Goal: Information Seeking & Learning: Learn about a topic

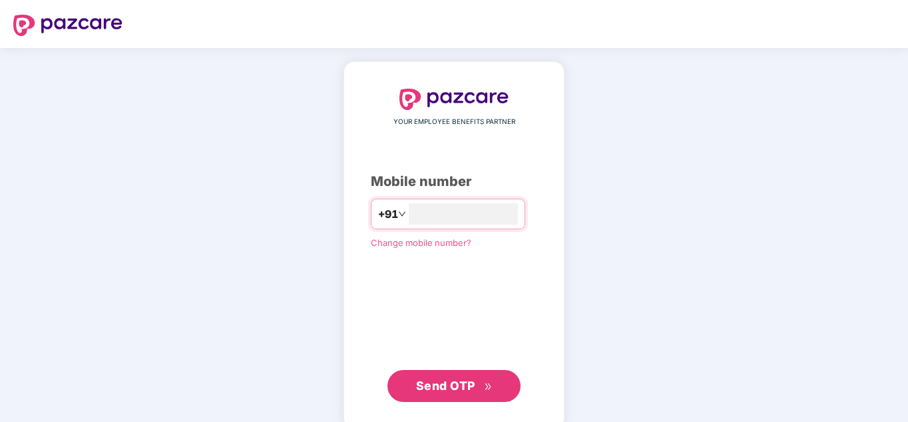
type input "*"
type input "**********"
click at [448, 370] on button "Send OTP" at bounding box center [454, 386] width 133 height 32
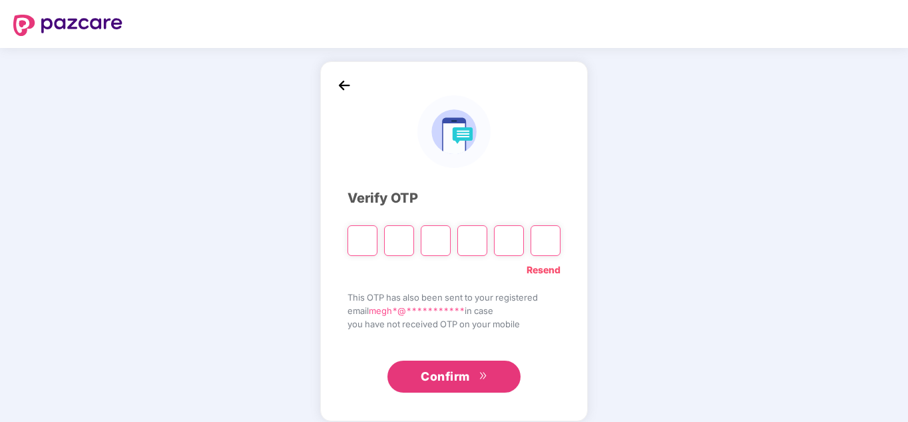
type input "*"
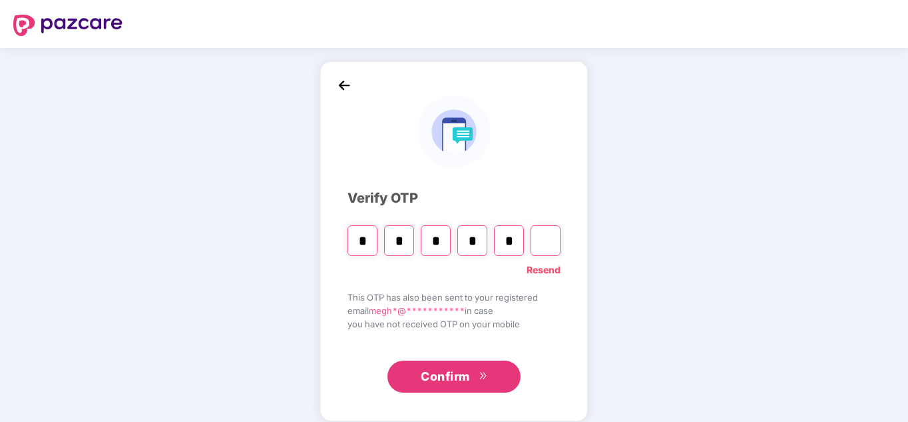
type input "*"
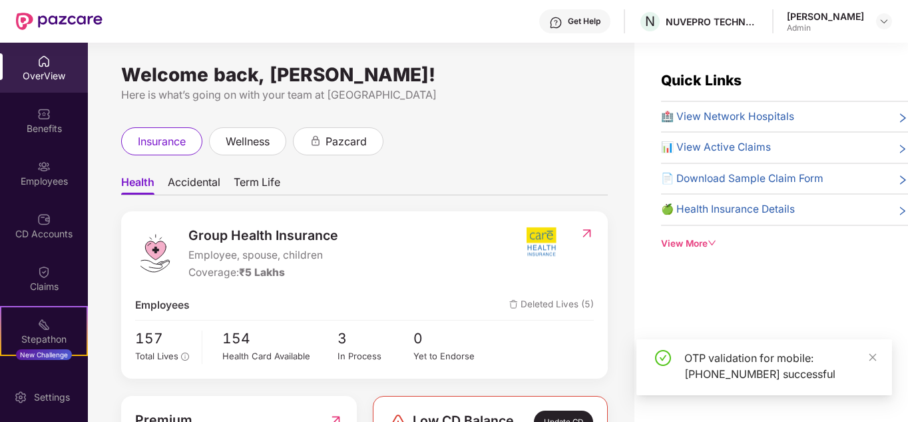
click at [816, 25] on div "Admin" at bounding box center [825, 28] width 77 height 11
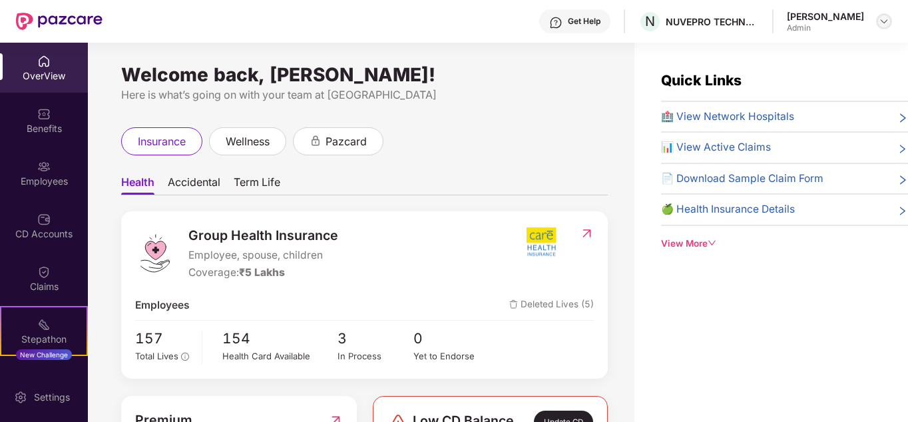
click at [882, 23] on img at bounding box center [884, 21] width 11 height 11
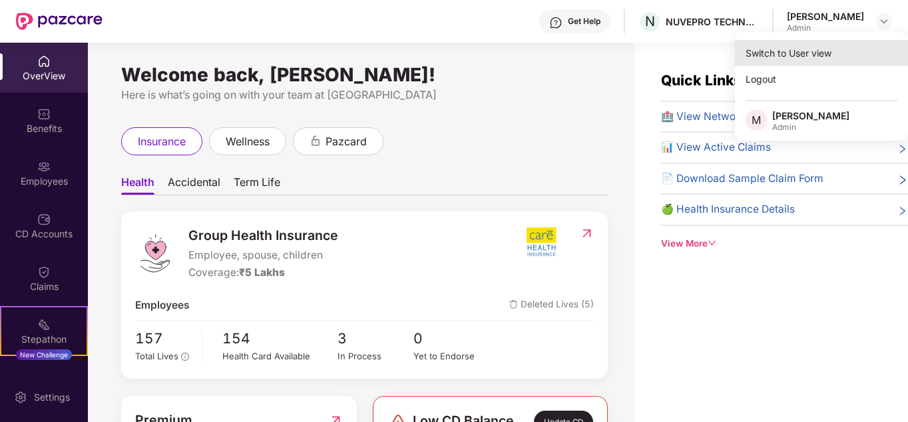
click at [816, 47] on div "Switch to User view" at bounding box center [821, 53] width 173 height 26
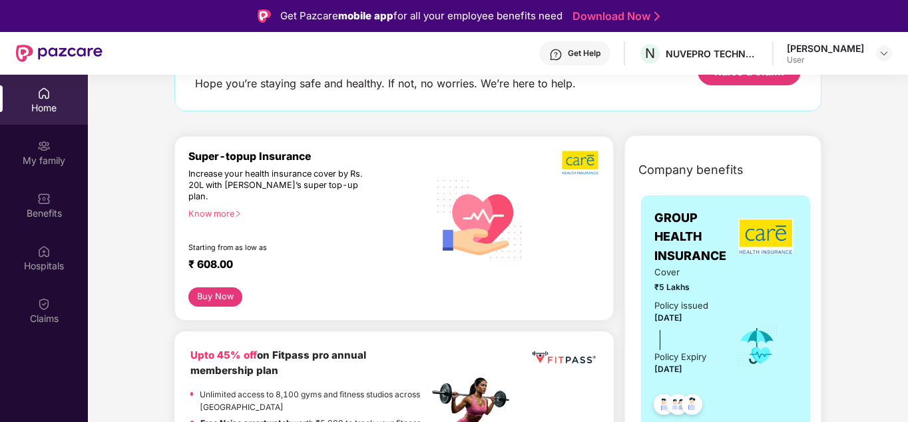
scroll to position [107, 0]
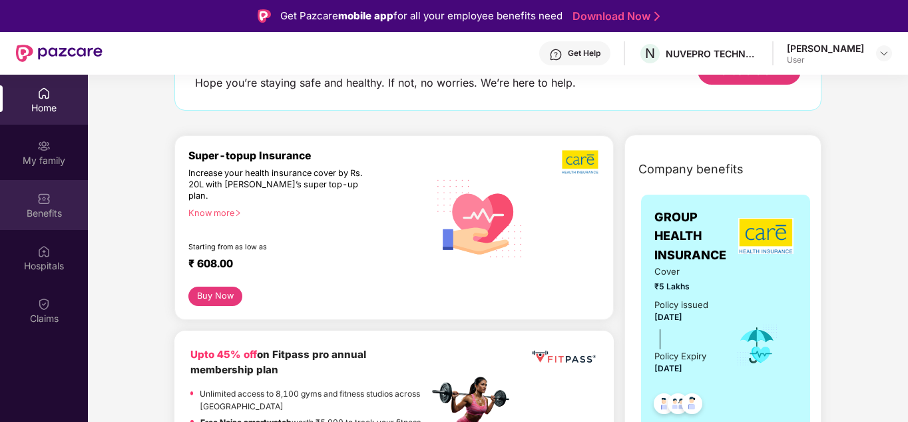
click at [45, 196] on img at bounding box center [43, 198] width 13 height 13
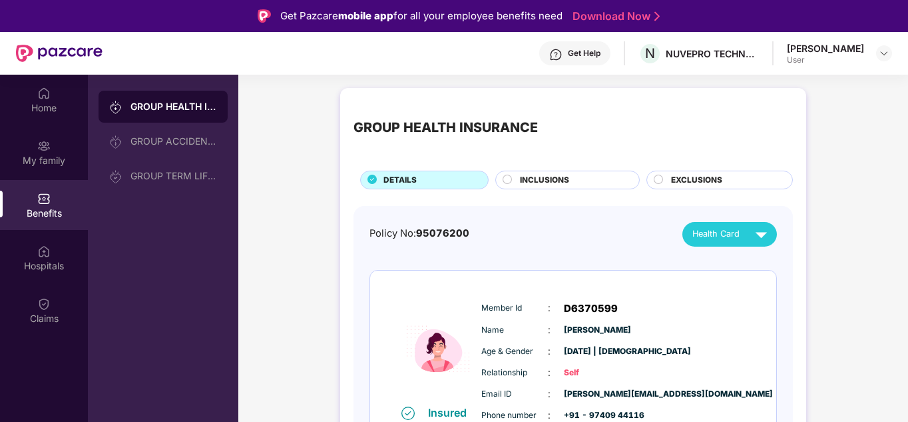
click at [601, 177] on div "INCLUSIONS" at bounding box center [572, 181] width 119 height 15
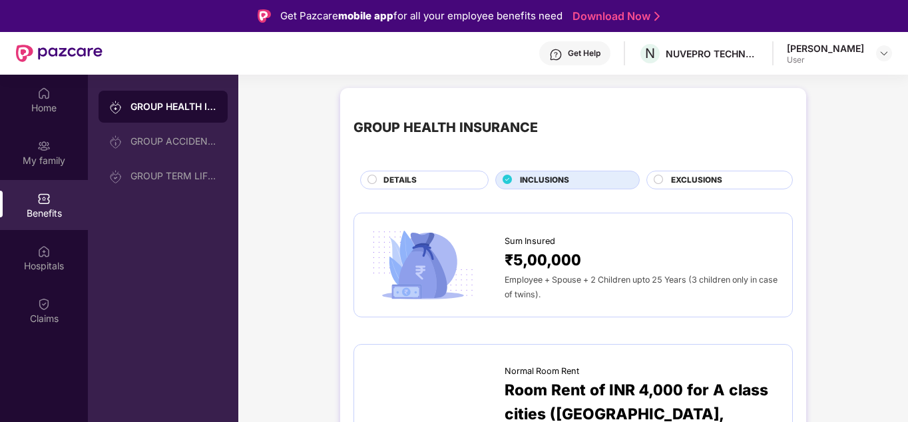
click at [719, 180] on span "EXCLUSIONS" at bounding box center [696, 180] width 51 height 13
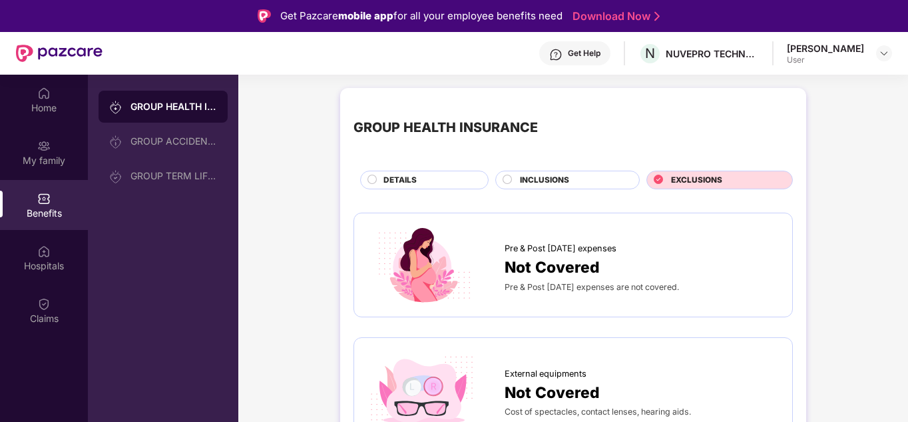
click at [393, 167] on div "GROUP HEALTH INSURANCE DETAILS INCLUSIONS EXCLUSIONS" at bounding box center [574, 145] width 440 height 88
click at [393, 172] on div "DETAILS" at bounding box center [424, 179] width 129 height 19
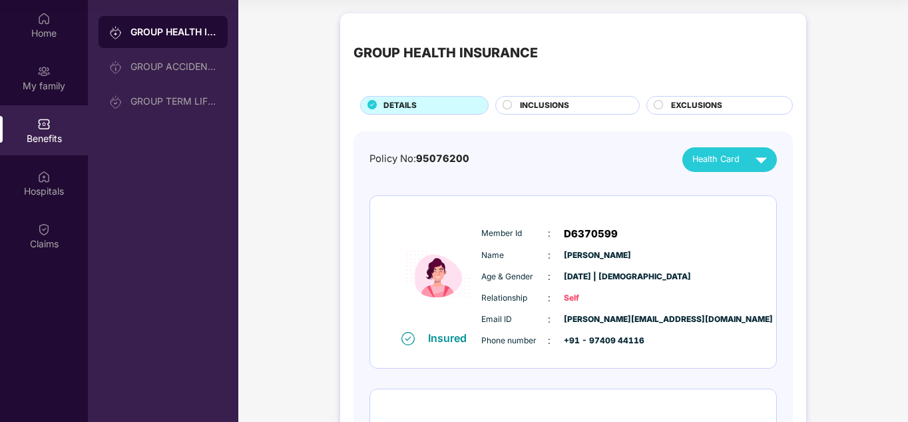
click at [539, 113] on div "INCLUSIONS" at bounding box center [572, 106] width 119 height 15
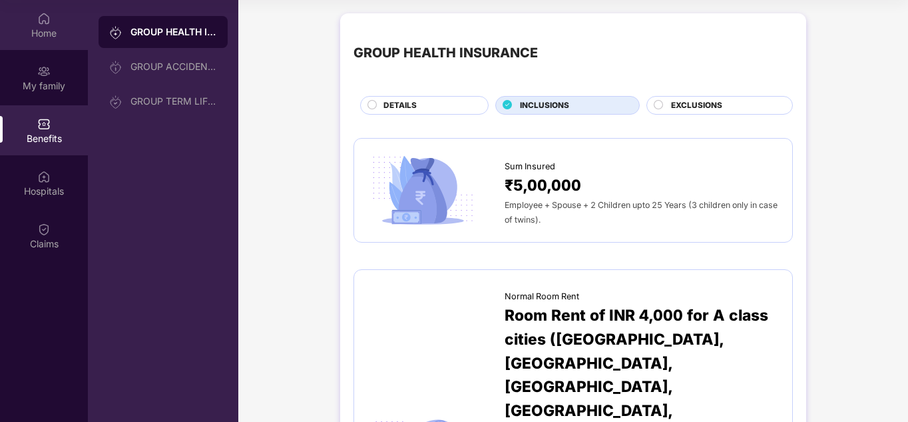
click at [55, 41] on div "Home" at bounding box center [44, 25] width 88 height 50
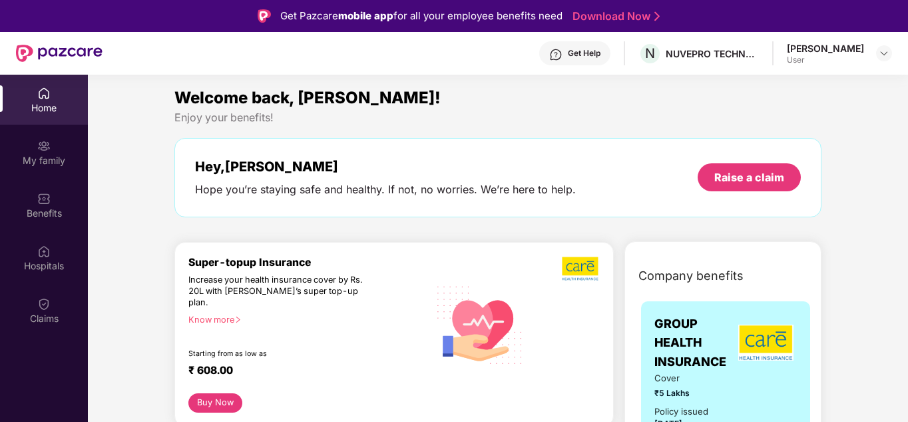
click at [58, 119] on div "Home" at bounding box center [44, 100] width 88 height 50
click at [46, 155] on div "My family" at bounding box center [44, 160] width 88 height 13
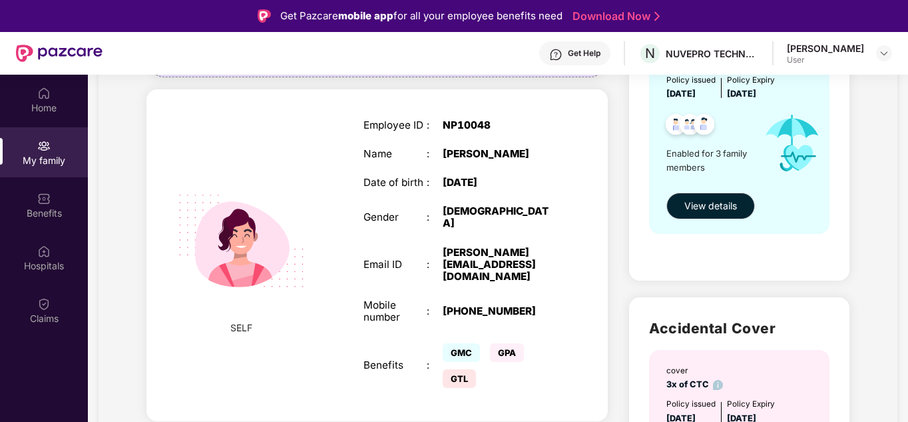
scroll to position [196, 0]
click at [65, 191] on div "Benefits" at bounding box center [44, 205] width 88 height 50
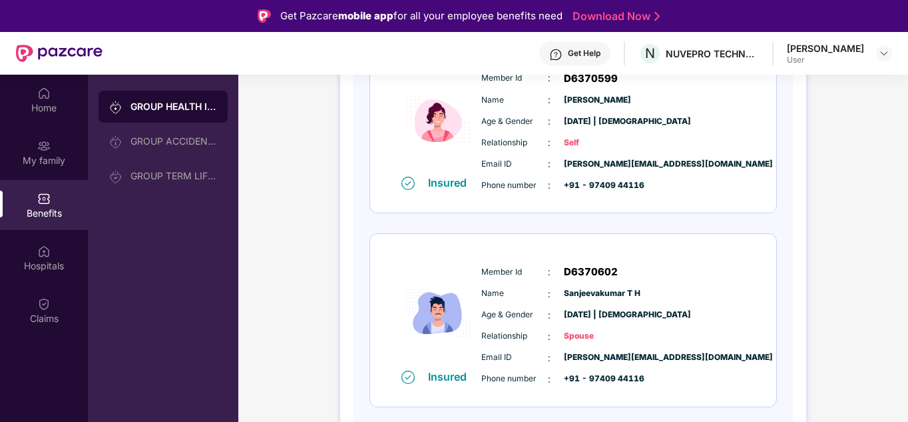
scroll to position [0, 0]
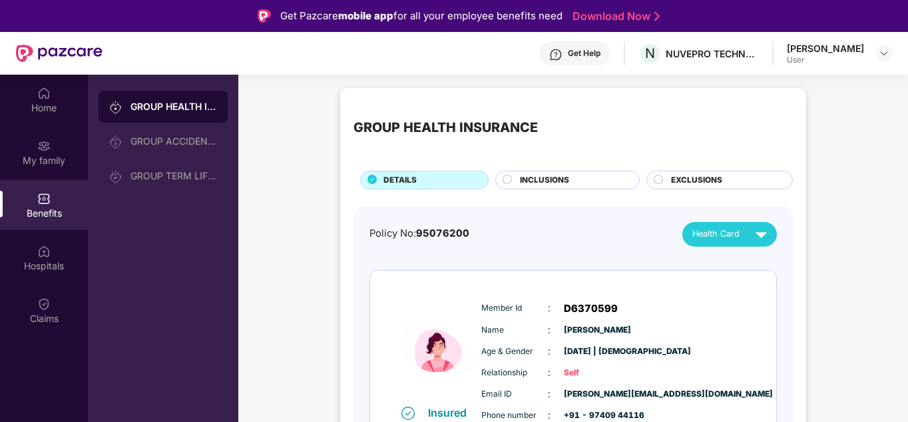
click at [620, 183] on div "INCLUSIONS" at bounding box center [572, 181] width 119 height 15
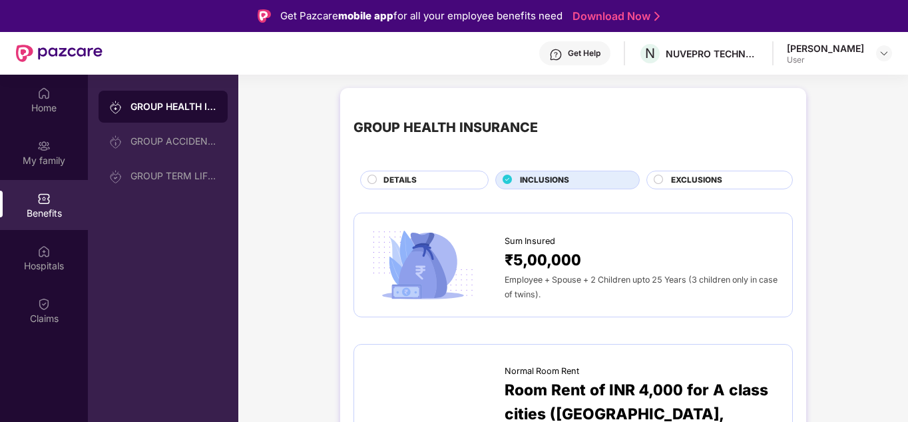
click at [446, 185] on div "DETAILS" at bounding box center [429, 181] width 105 height 15
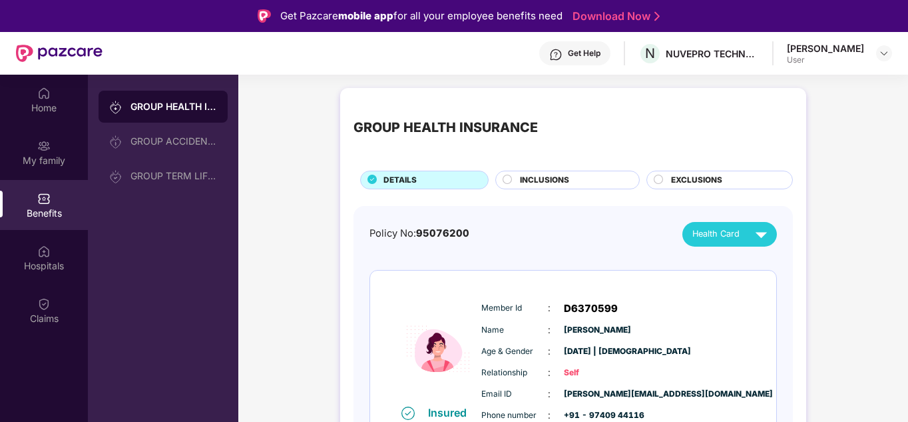
click at [550, 184] on span "INCLUSIONS" at bounding box center [544, 180] width 49 height 13
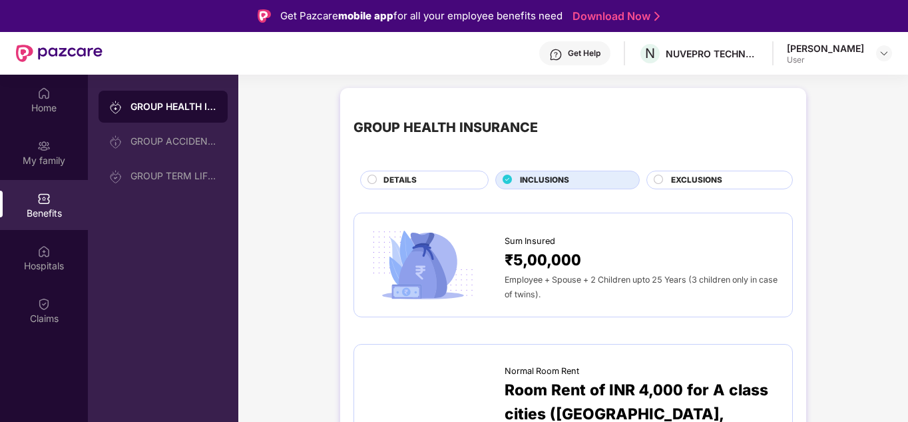
click at [431, 171] on div "DETAILS" at bounding box center [424, 179] width 129 height 19
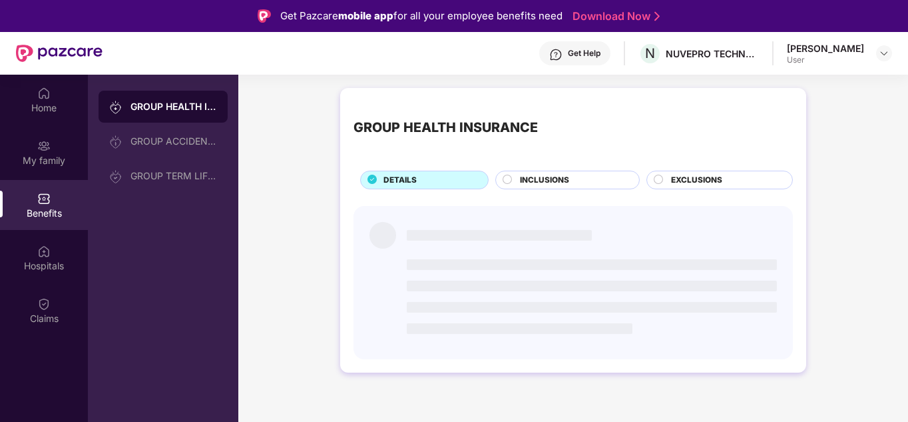
click at [517, 186] on div "INCLUSIONS" at bounding box center [572, 181] width 119 height 15
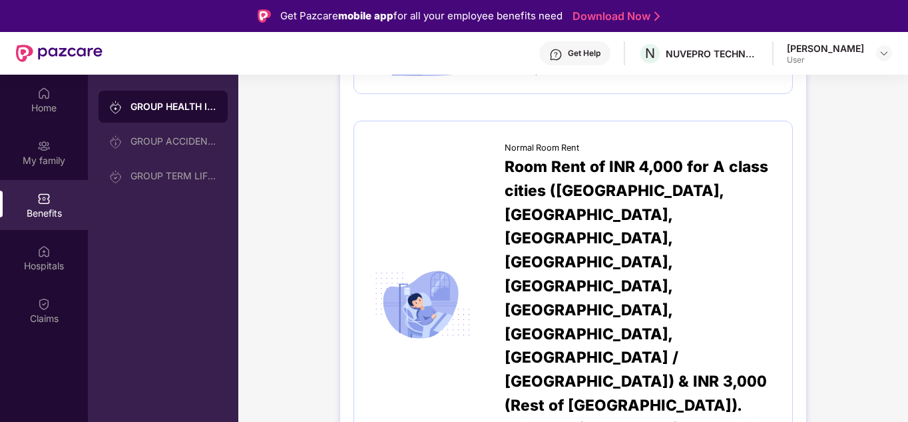
scroll to position [224, 0]
